Goal: Transaction & Acquisition: Purchase product/service

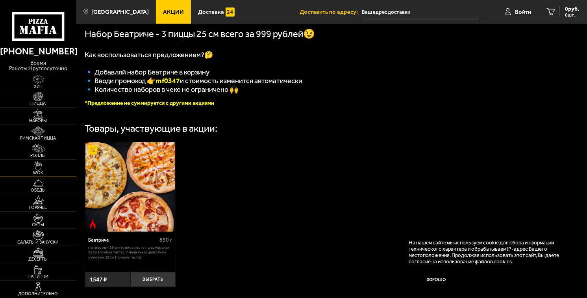
scroll to position [228, 0]
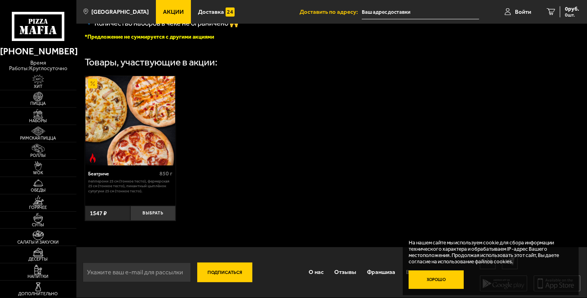
click at [433, 281] on button "Хорошо" at bounding box center [436, 279] width 55 height 19
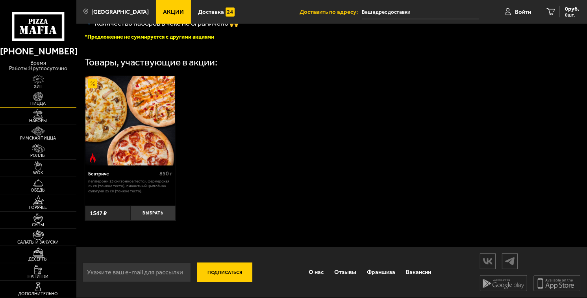
click at [40, 99] on img at bounding box center [38, 96] width 24 height 9
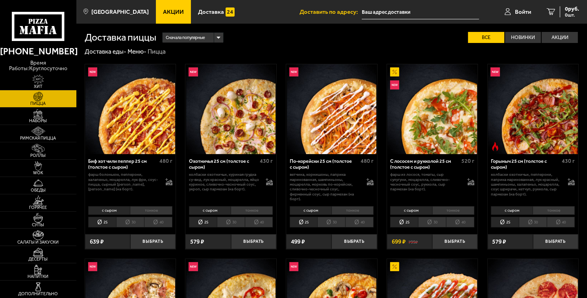
click at [219, 38] on div "Сначала популярные" at bounding box center [193, 38] width 60 height 10
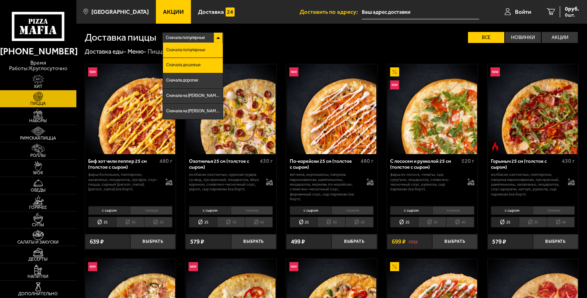
click at [200, 67] on li "Сначала дешевые" at bounding box center [192, 65] width 59 height 15
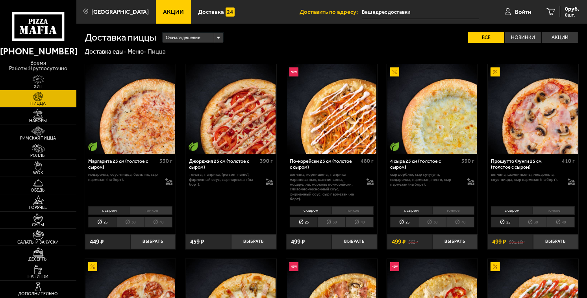
click at [129, 221] on li "30" at bounding box center [130, 222] width 28 height 11
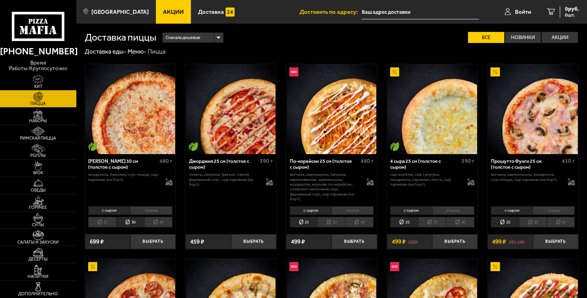
click at [154, 221] on li "40" at bounding box center [158, 222] width 28 height 11
click at [126, 221] on li "30" at bounding box center [130, 222] width 28 height 11
click at [150, 212] on li "тонкое" at bounding box center [151, 210] width 42 height 9
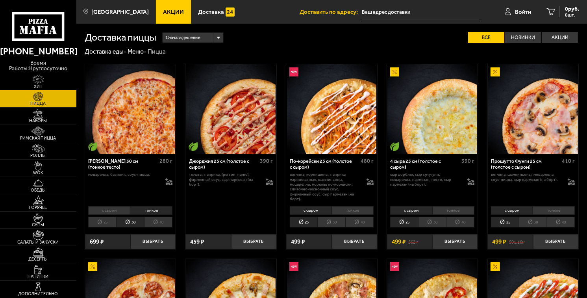
click at [100, 211] on li "с сыром" at bounding box center [109, 210] width 42 height 9
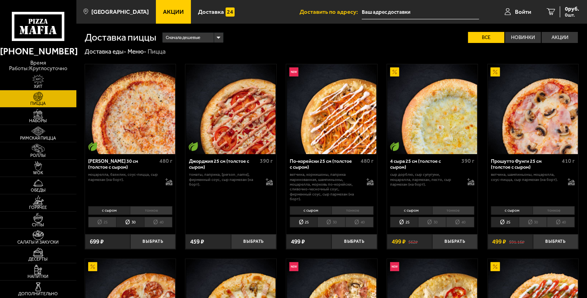
click at [143, 211] on li "тонкое" at bounding box center [151, 210] width 42 height 9
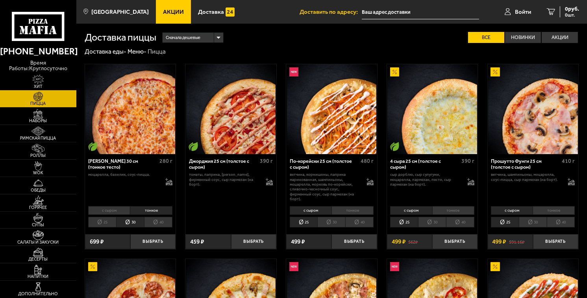
click at [116, 210] on li "с сыром" at bounding box center [109, 210] width 42 height 9
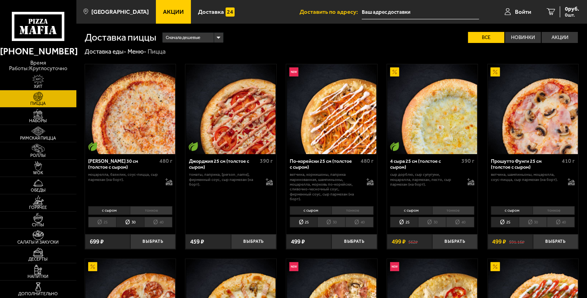
click at [152, 211] on li "тонкое" at bounding box center [151, 210] width 42 height 9
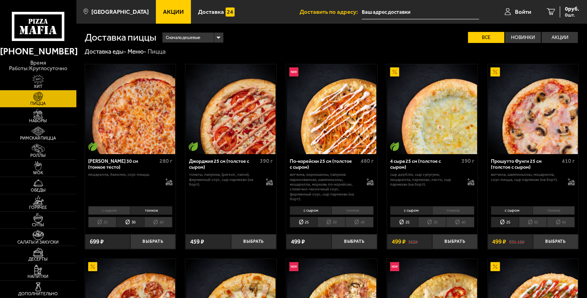
click at [116, 212] on li "с сыром" at bounding box center [109, 210] width 42 height 9
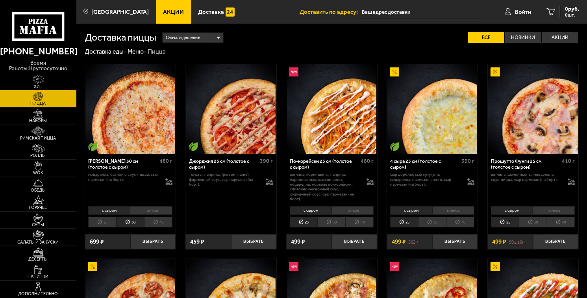
click at [141, 212] on li "тонкое" at bounding box center [151, 210] width 42 height 9
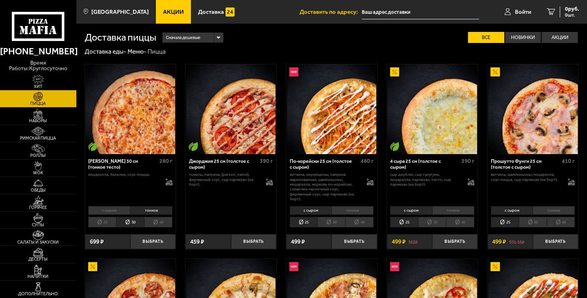
click at [114, 212] on li "с сыром" at bounding box center [109, 210] width 42 height 9
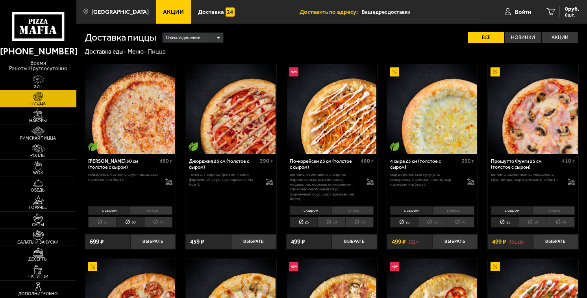
click at [146, 208] on li "тонкое" at bounding box center [151, 210] width 42 height 9
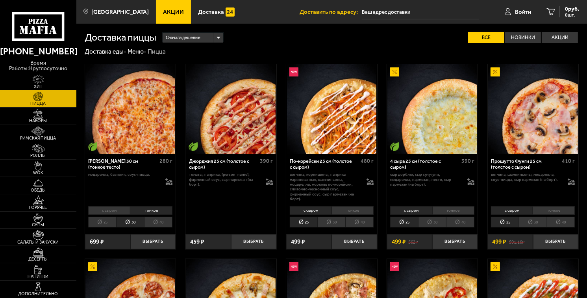
click at [116, 212] on li "с сыром" at bounding box center [109, 210] width 42 height 9
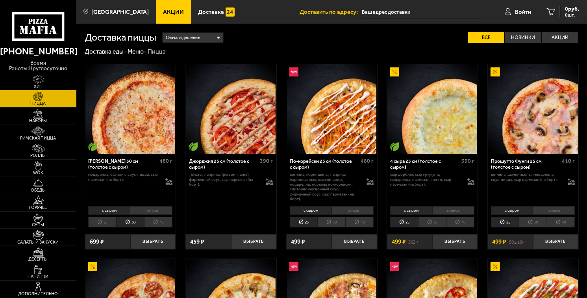
click at [131, 212] on li "тонкое" at bounding box center [151, 210] width 42 height 9
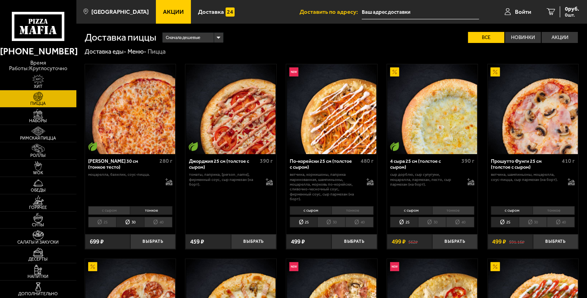
click at [112, 212] on li "с сыром" at bounding box center [109, 210] width 42 height 9
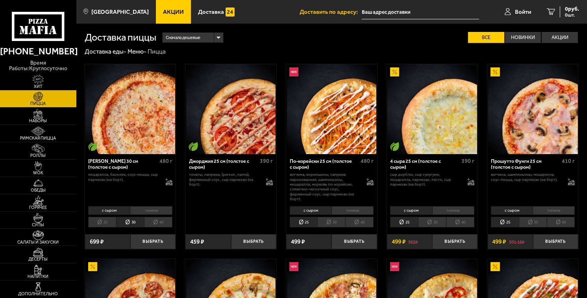
click at [145, 214] on li "тонкое" at bounding box center [151, 210] width 42 height 9
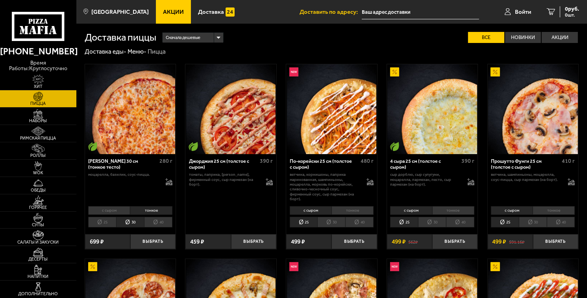
click at [117, 212] on li "с сыром" at bounding box center [109, 210] width 42 height 9
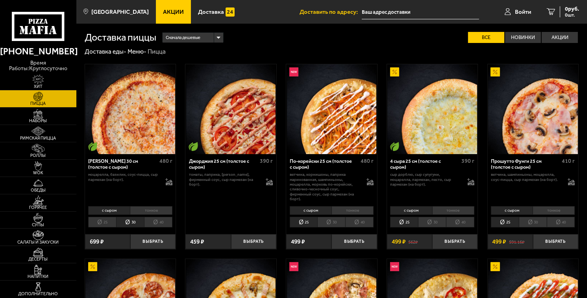
click at [334, 221] on li "30" at bounding box center [332, 222] width 28 height 11
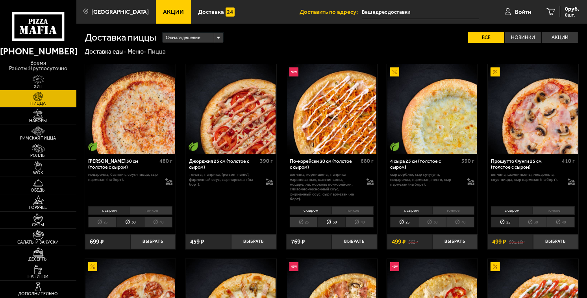
click at [437, 221] on li "30" at bounding box center [432, 222] width 28 height 11
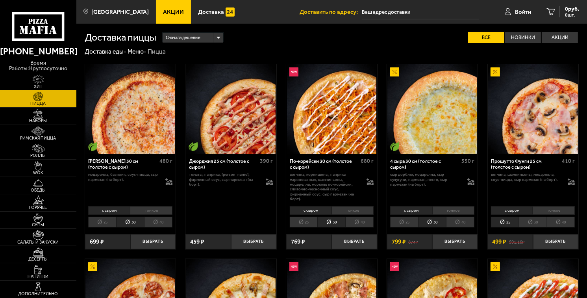
click at [535, 222] on li "30" at bounding box center [533, 222] width 28 height 11
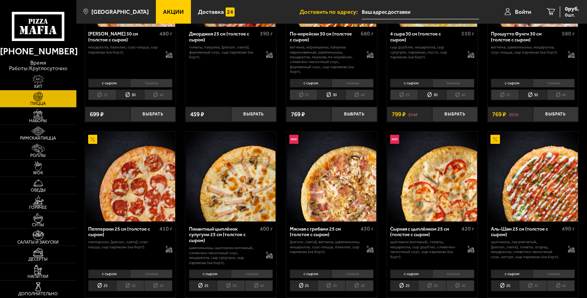
scroll to position [197, 0]
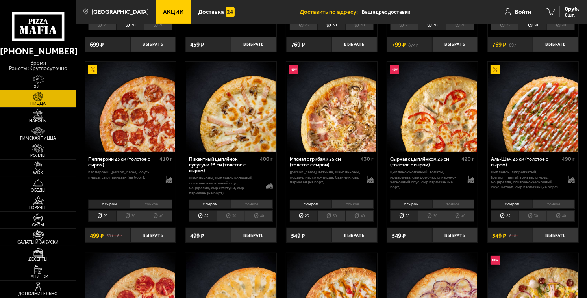
click at [128, 217] on li "30" at bounding box center [130, 215] width 28 height 11
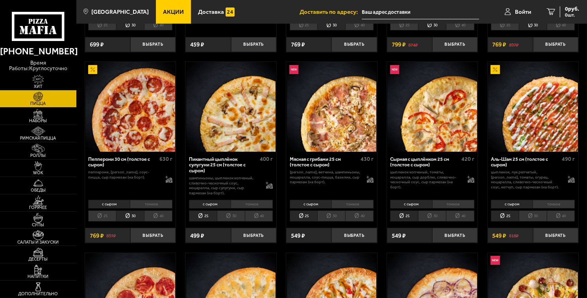
click at [230, 217] on li "30" at bounding box center [231, 215] width 28 height 11
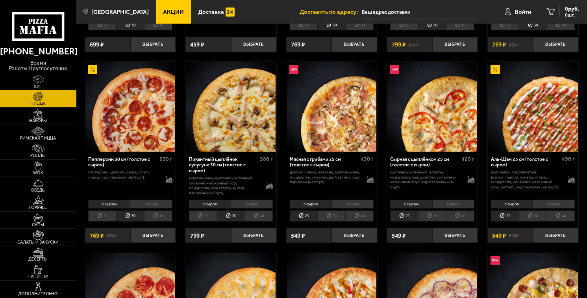
click at [336, 217] on li "30" at bounding box center [332, 215] width 28 height 11
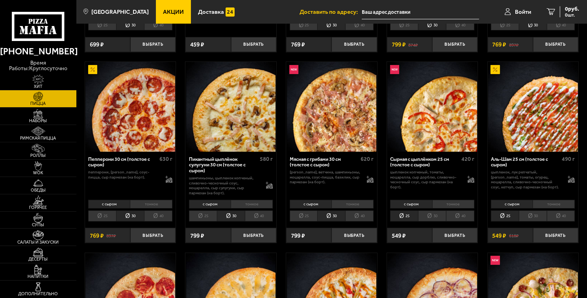
click at [355, 204] on li "тонкое" at bounding box center [353, 204] width 42 height 9
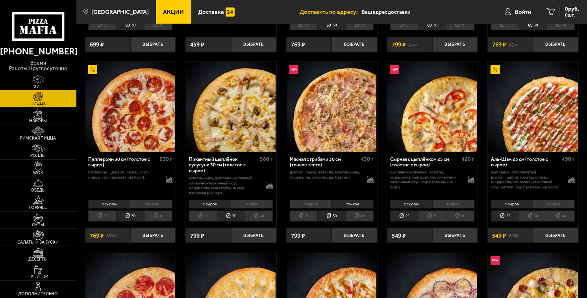
click at [311, 204] on li "с сыром" at bounding box center [311, 204] width 42 height 9
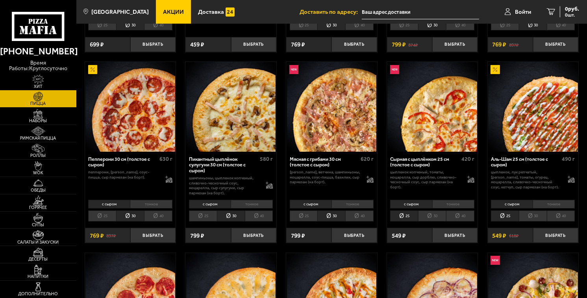
click at [434, 218] on li "30" at bounding box center [432, 215] width 28 height 11
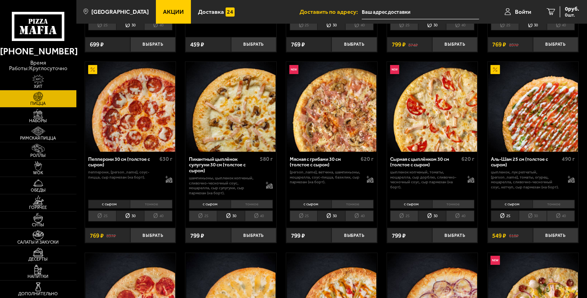
click at [535, 217] on li "30" at bounding box center [533, 215] width 28 height 11
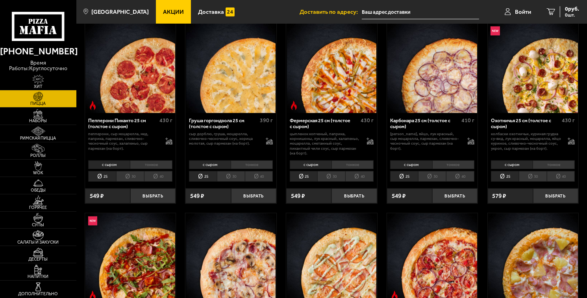
scroll to position [433, 0]
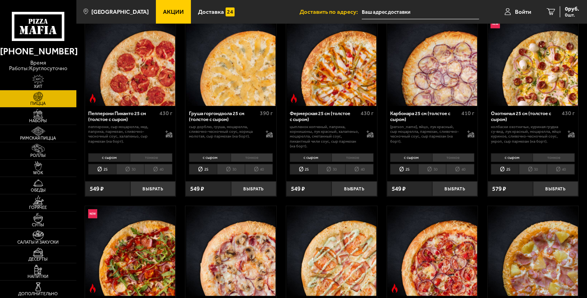
click at [131, 169] on li "30" at bounding box center [130, 169] width 28 height 11
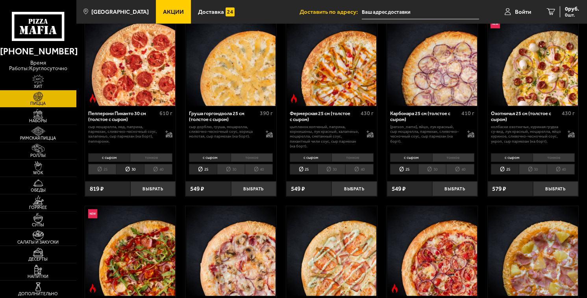
click at [231, 170] on li "30" at bounding box center [231, 169] width 28 height 11
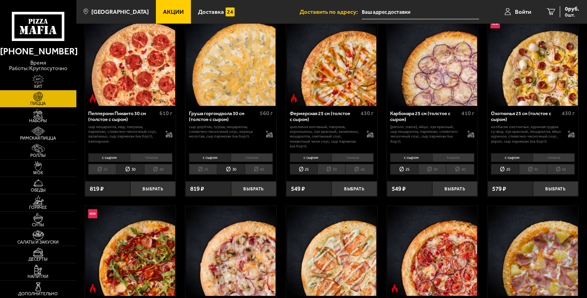
click at [333, 169] on li "30" at bounding box center [332, 169] width 28 height 11
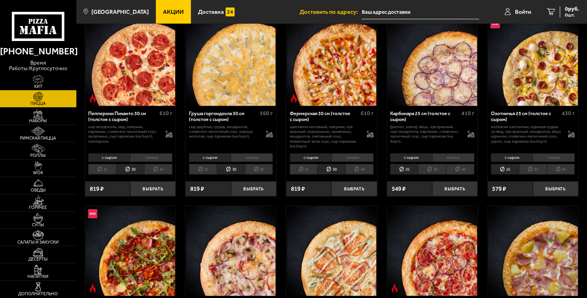
click at [432, 171] on li "30" at bounding box center [432, 169] width 28 height 11
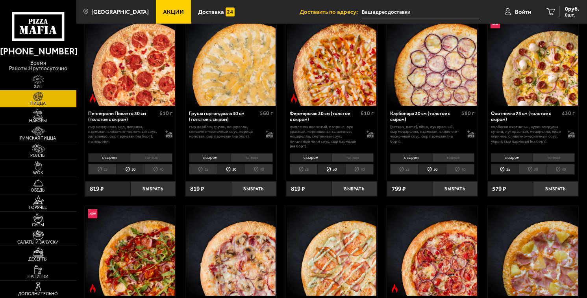
click at [533, 171] on li "30" at bounding box center [533, 169] width 28 height 11
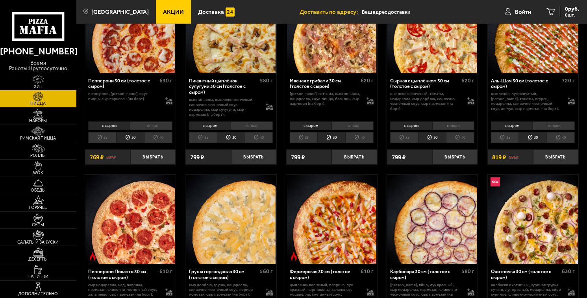
scroll to position [355, 0]
